Goal: Find specific page/section: Find specific page/section

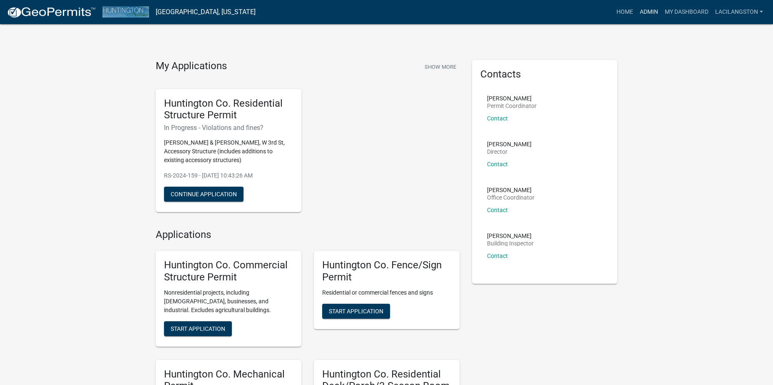
click at [644, 13] on link "Admin" at bounding box center [648, 12] width 25 height 16
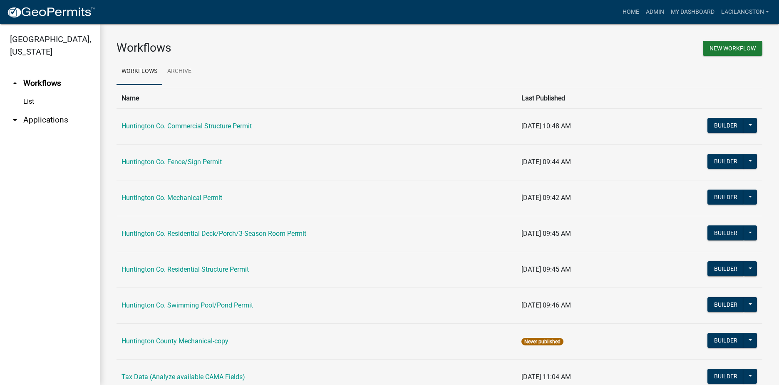
click at [34, 118] on link "arrow_drop_down Applications" at bounding box center [50, 120] width 100 height 20
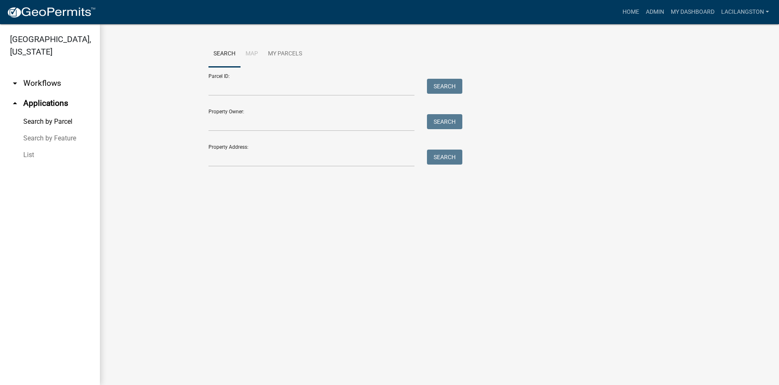
click at [28, 151] on link "List" at bounding box center [50, 155] width 100 height 17
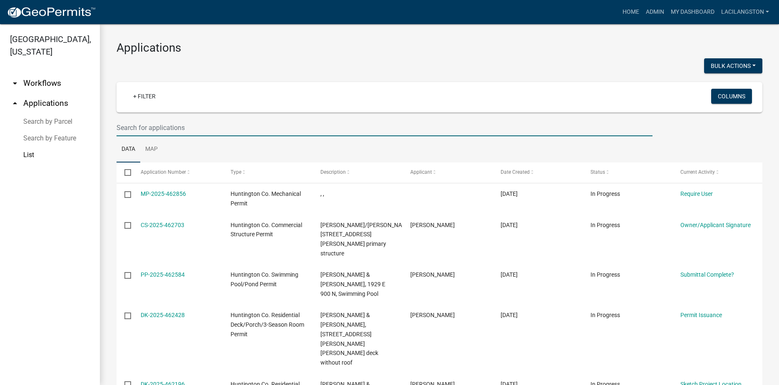
click at [186, 131] on input "text" at bounding box center [385, 127] width 536 height 17
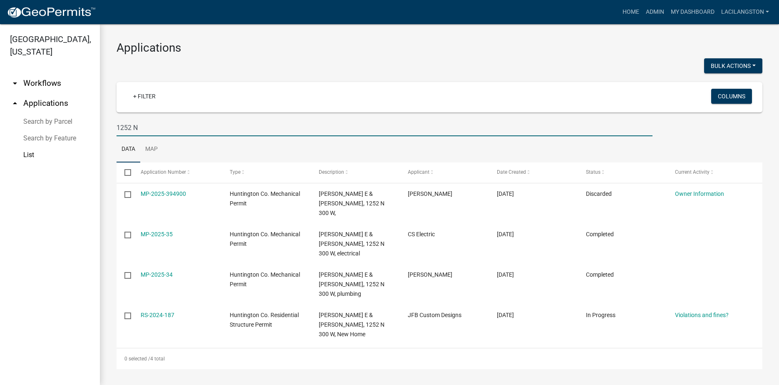
type input "1252 N"
click at [43, 12] on img at bounding box center [51, 12] width 89 height 12
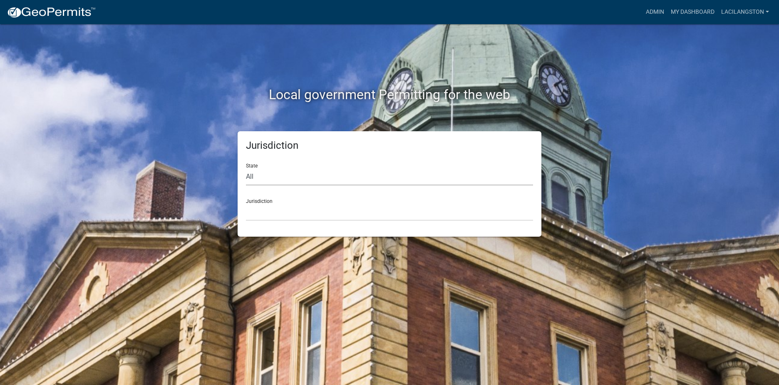
click at [254, 176] on select "All [US_STATE] [US_STATE] [US_STATE] [US_STATE] [US_STATE] [US_STATE] [US_STATE…" at bounding box center [389, 176] width 287 height 17
select select "[US_STATE]"
click at [246, 168] on select "All [US_STATE] [US_STATE] [US_STATE] [US_STATE] [US_STATE] [US_STATE] [US_STATE…" at bounding box center [389, 176] width 287 height 17
click at [254, 216] on select "City of [GEOGRAPHIC_DATA], [US_STATE] City of [GEOGRAPHIC_DATA], [US_STATE] Cit…" at bounding box center [389, 212] width 287 height 17
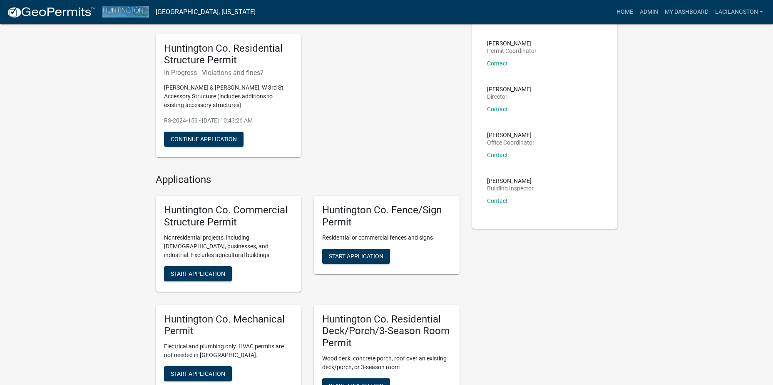
scroll to position [125, 0]
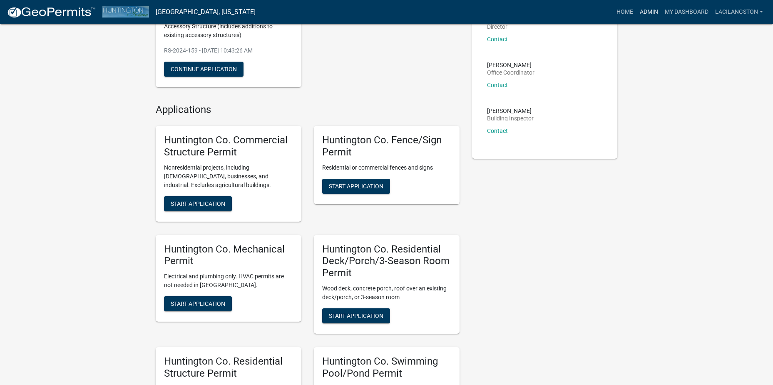
click at [642, 10] on link "Admin" at bounding box center [648, 12] width 25 height 16
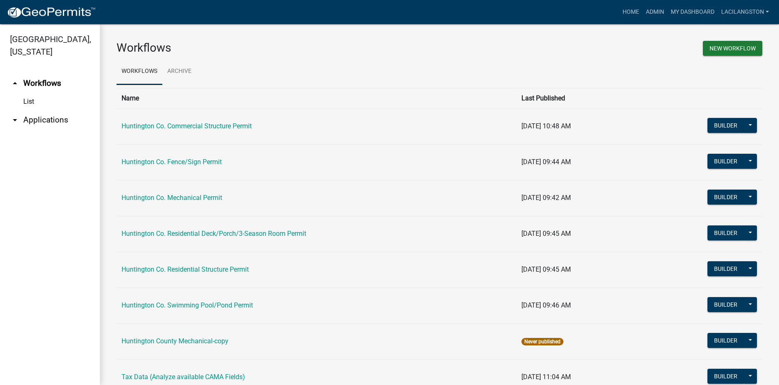
click at [54, 120] on link "arrow_drop_down Applications" at bounding box center [50, 120] width 100 height 20
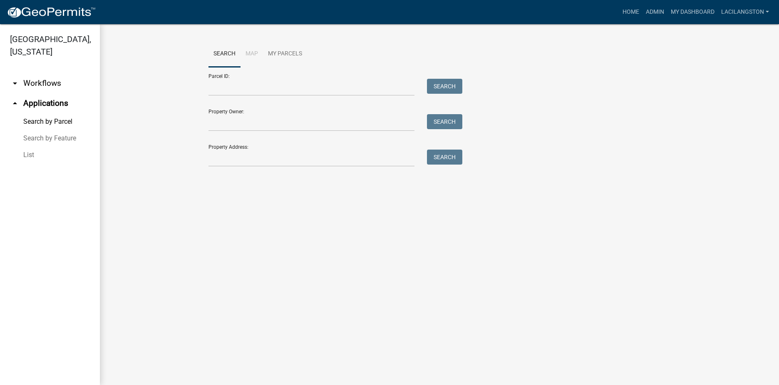
click at [37, 152] on link "List" at bounding box center [50, 155] width 100 height 17
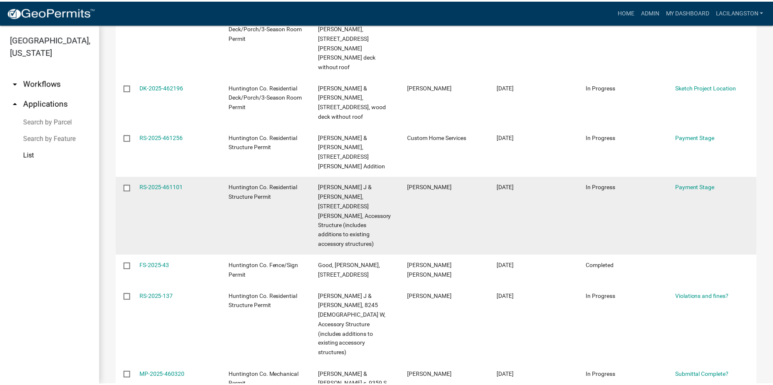
scroll to position [297, 0]
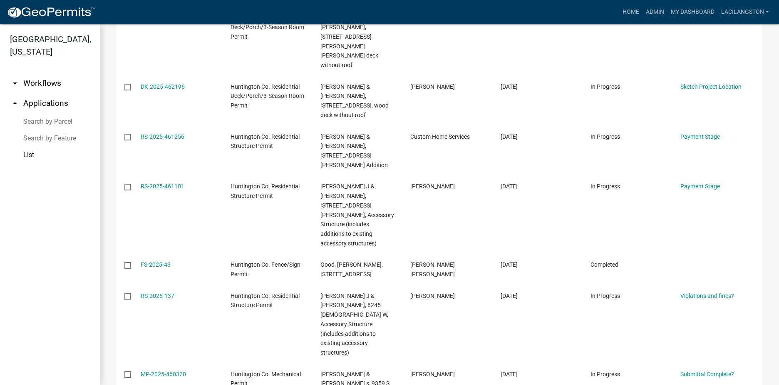
click at [68, 9] on img at bounding box center [51, 12] width 89 height 12
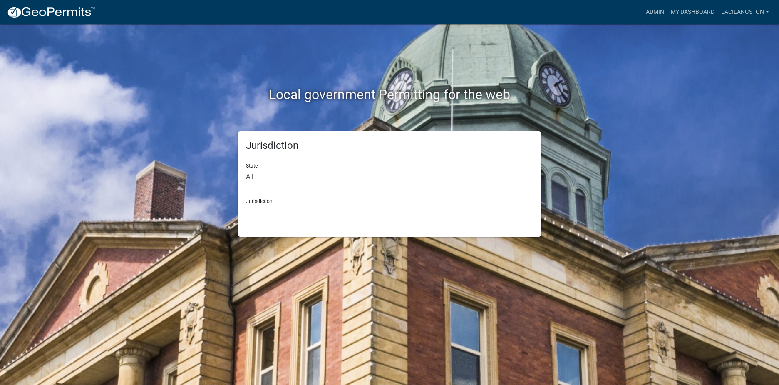
click at [251, 177] on select "All [US_STATE] [US_STATE] [US_STATE] [US_STATE] [US_STATE] [US_STATE] [US_STATE…" at bounding box center [389, 176] width 287 height 17
select select "[US_STATE]"
click at [246, 168] on select "All [US_STATE] [US_STATE] [US_STATE] [US_STATE] [US_STATE] [US_STATE] [US_STATE…" at bounding box center [389, 176] width 287 height 17
click at [272, 216] on select "City of [GEOGRAPHIC_DATA], [US_STATE] City of [GEOGRAPHIC_DATA], [US_STATE] Cit…" at bounding box center [389, 212] width 287 height 17
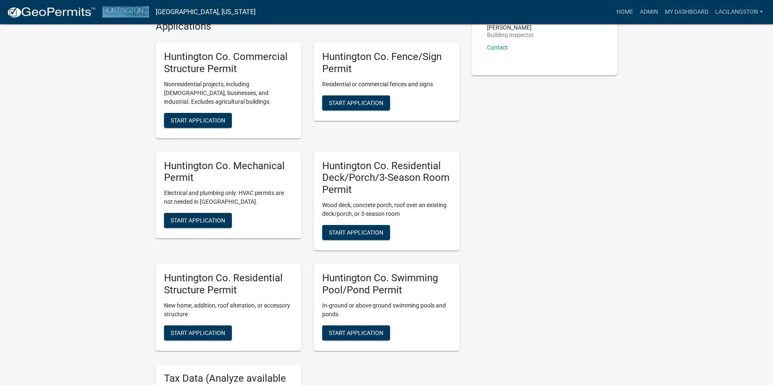
scroll to position [167, 0]
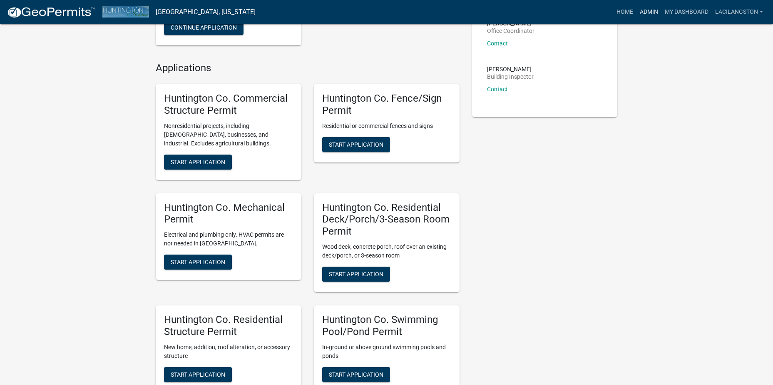
drag, startPoint x: 650, startPoint y: 14, endPoint x: 639, endPoint y: 15, distance: 11.3
click at [650, 14] on link "Admin" at bounding box center [648, 12] width 25 height 16
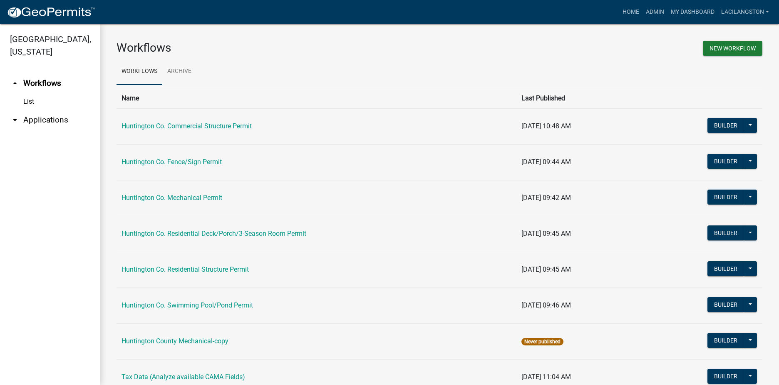
click at [35, 119] on link "arrow_drop_down Applications" at bounding box center [50, 120] width 100 height 20
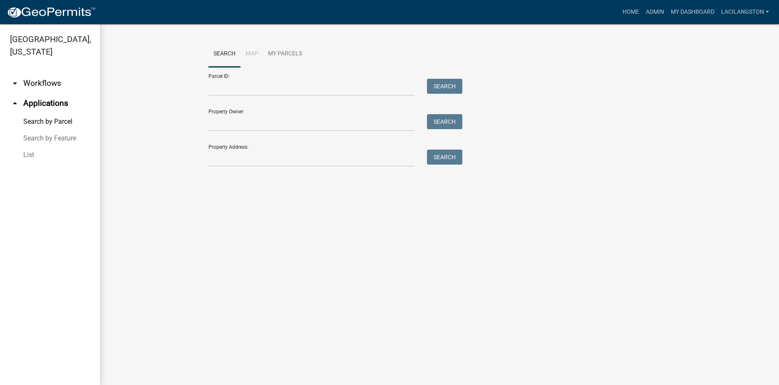
click at [32, 154] on link "List" at bounding box center [50, 155] width 100 height 17
